Goal: Information Seeking & Learning: Get advice/opinions

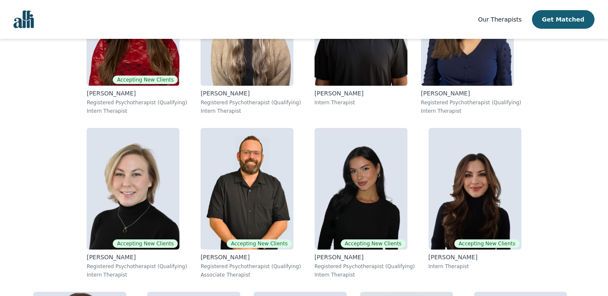
scroll to position [263, 0]
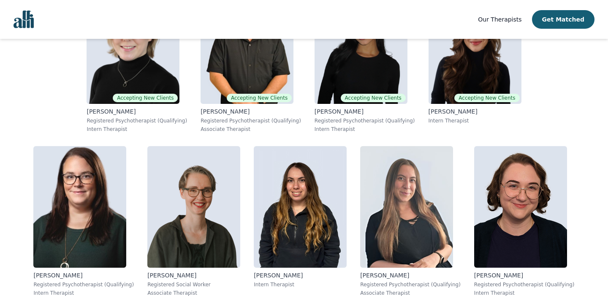
click at [474, 210] on img at bounding box center [520, 207] width 93 height 122
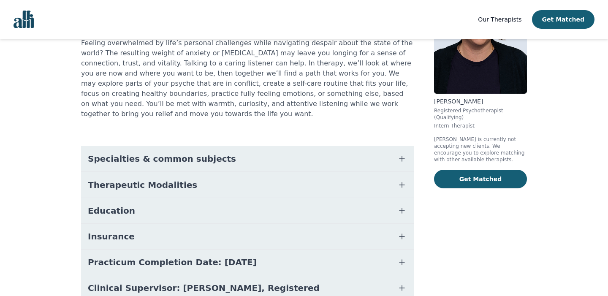
scroll to position [122, 0]
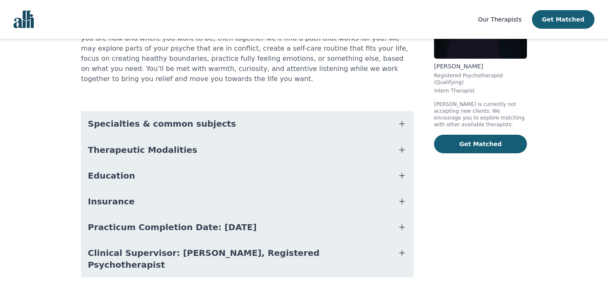
click at [204, 221] on span "Practicum Completion Date: [DATE]" at bounding box center [172, 227] width 169 height 12
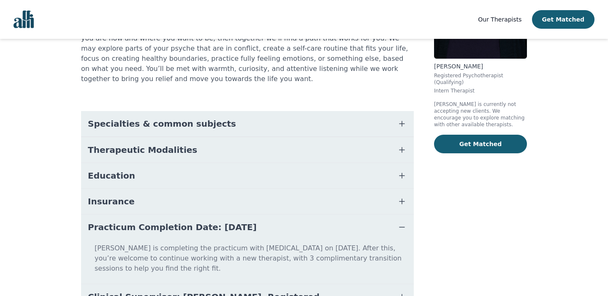
click at [204, 221] on span "Practicum Completion Date: [DATE]" at bounding box center [172, 227] width 169 height 12
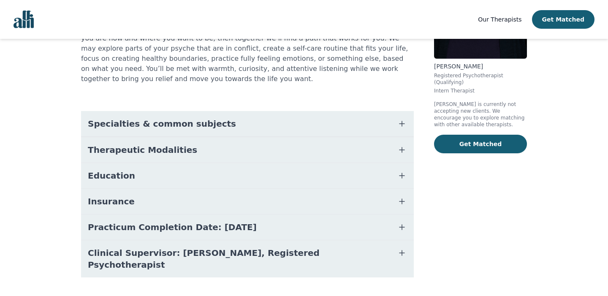
click at [219, 247] on span "Clinical Supervisor: [PERSON_NAME], Registered Psychotherapist" at bounding box center [237, 259] width 299 height 24
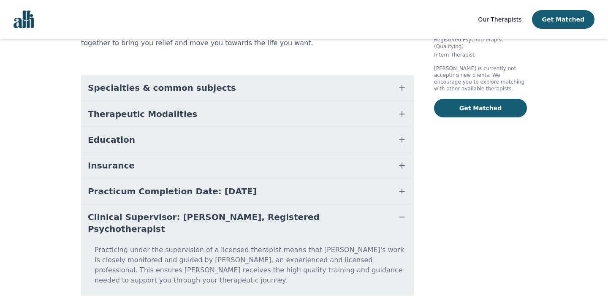
scroll to position [160, 0]
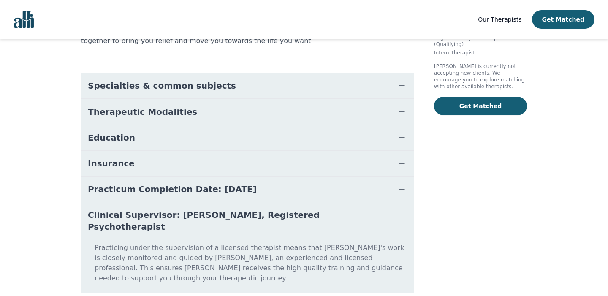
click at [255, 209] on span "Clinical Supervisor: [PERSON_NAME], Registered Psychotherapist" at bounding box center [237, 221] width 299 height 24
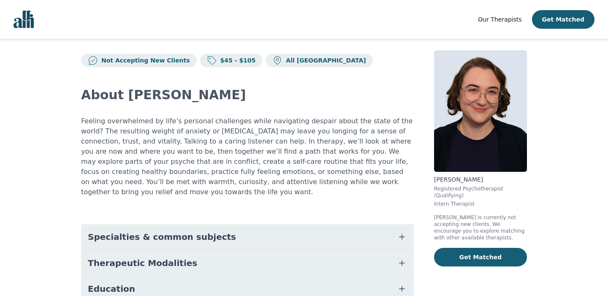
scroll to position [0, 0]
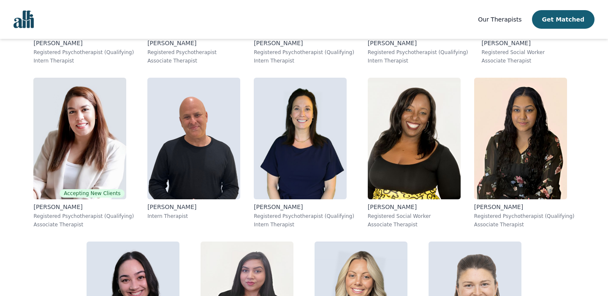
scroll to position [1135, 0]
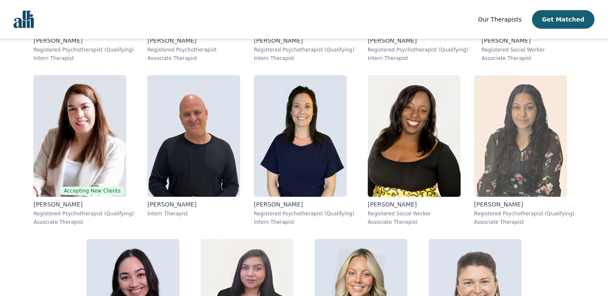
click at [474, 157] on img at bounding box center [520, 136] width 93 height 122
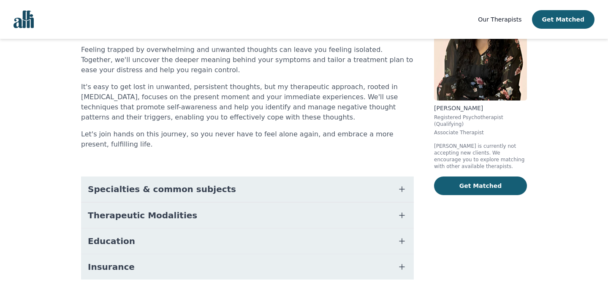
scroll to position [104, 0]
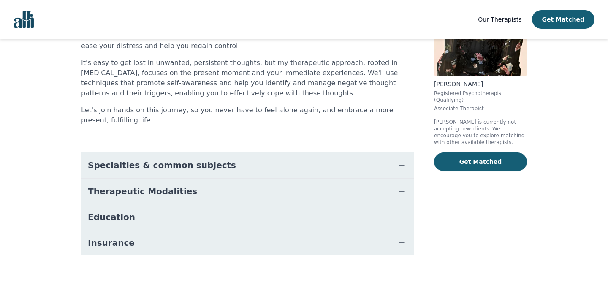
click at [223, 217] on button "Education" at bounding box center [247, 216] width 333 height 25
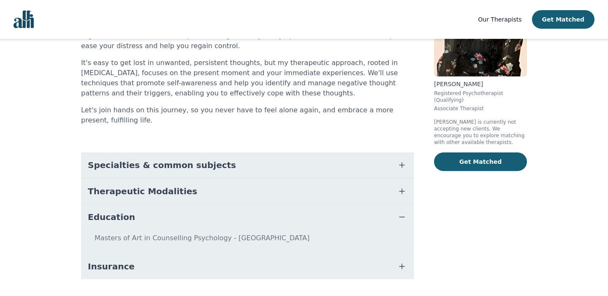
click at [223, 217] on button "Education" at bounding box center [247, 216] width 333 height 25
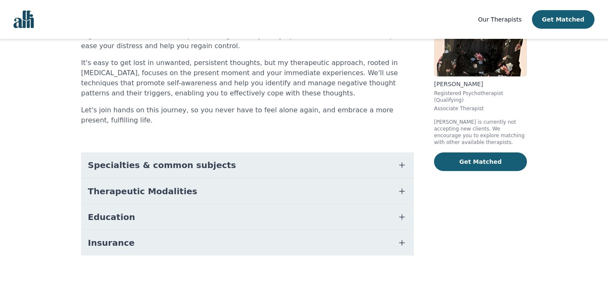
click at [213, 242] on button "Insurance" at bounding box center [247, 242] width 333 height 25
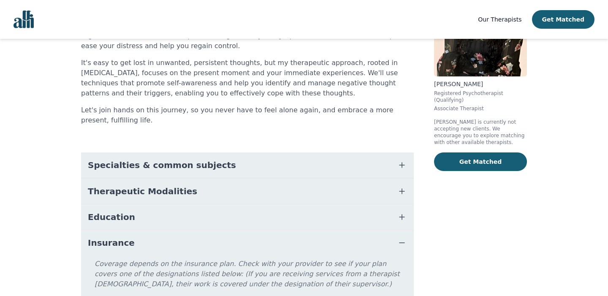
click at [213, 242] on button "Insurance" at bounding box center [247, 242] width 333 height 25
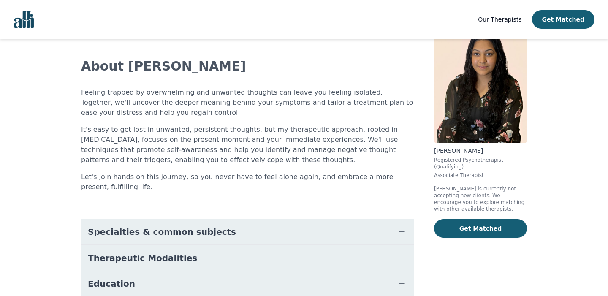
scroll to position [0, 0]
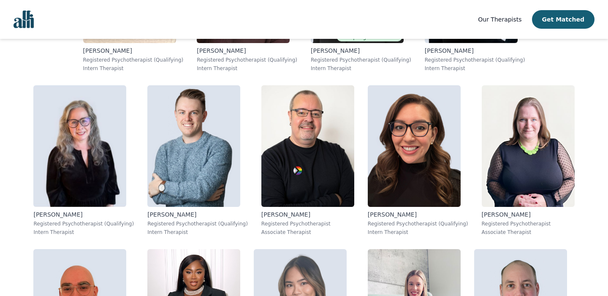
scroll to position [2273, 0]
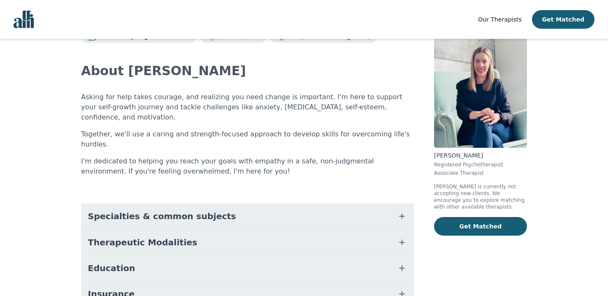
scroll to position [27, 0]
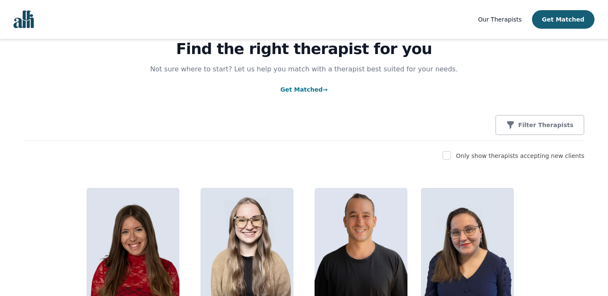
scroll to position [41, 0]
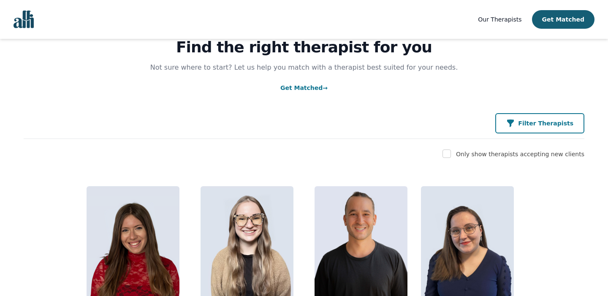
click at [539, 129] on button "Filter Therapists" at bounding box center [539, 123] width 89 height 20
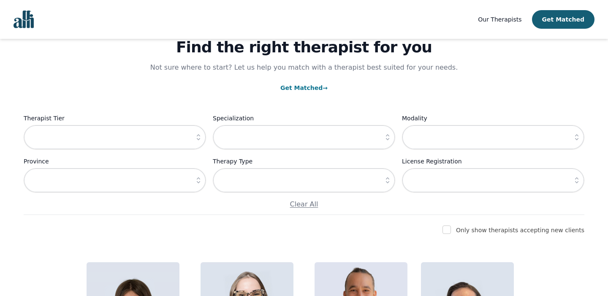
click at [196, 143] on button "button" at bounding box center [198, 137] width 15 height 24
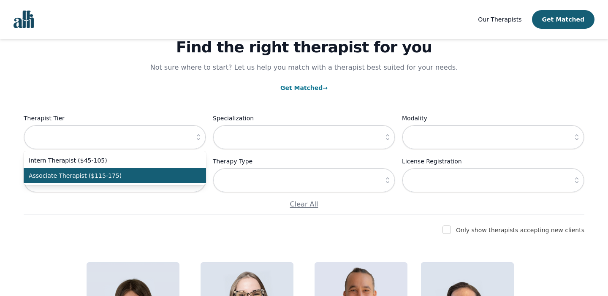
click at [170, 174] on span "Associate Therapist ($115-175)" at bounding box center [110, 175] width 162 height 8
type input "Associate Therapist ($115-175)"
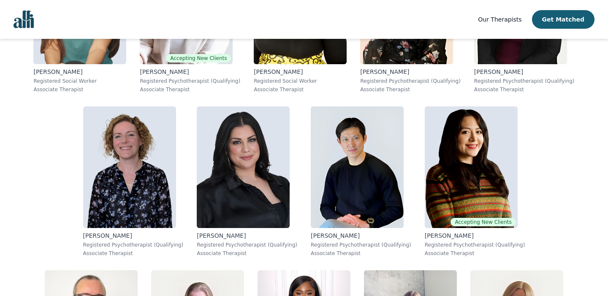
scroll to position [520, 0]
